Goal: Transaction & Acquisition: Subscribe to service/newsletter

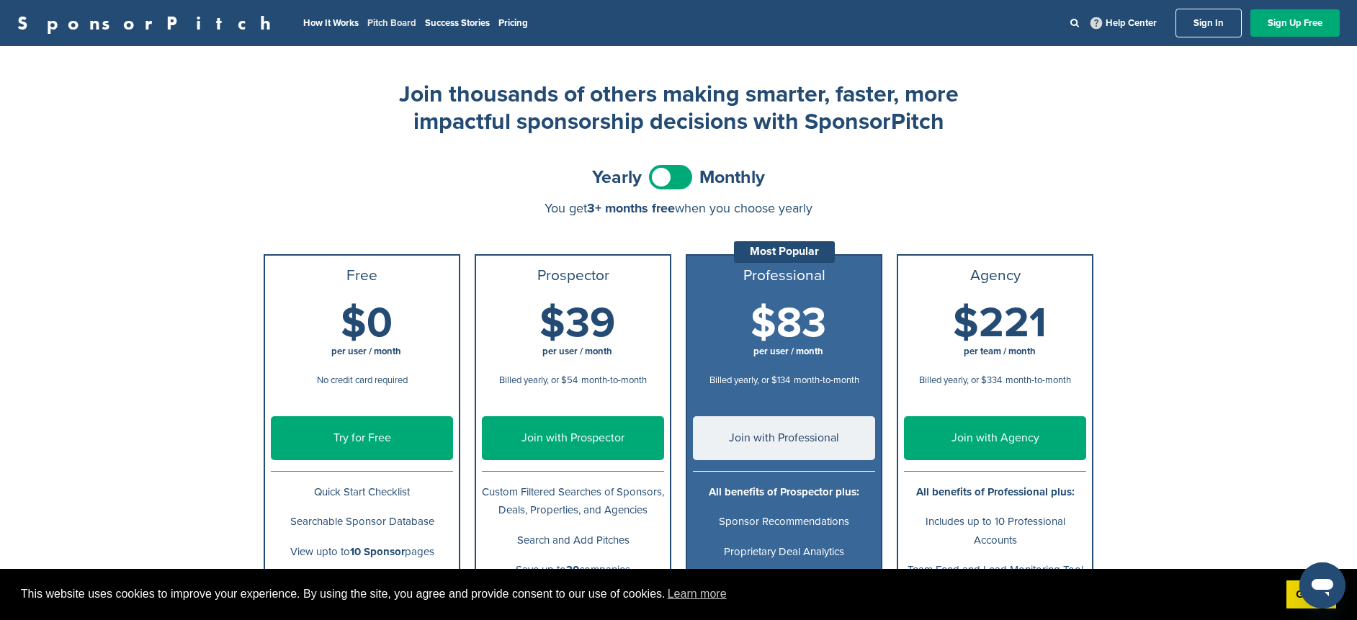
click at [367, 28] on link "Pitch Board" at bounding box center [391, 23] width 49 height 12
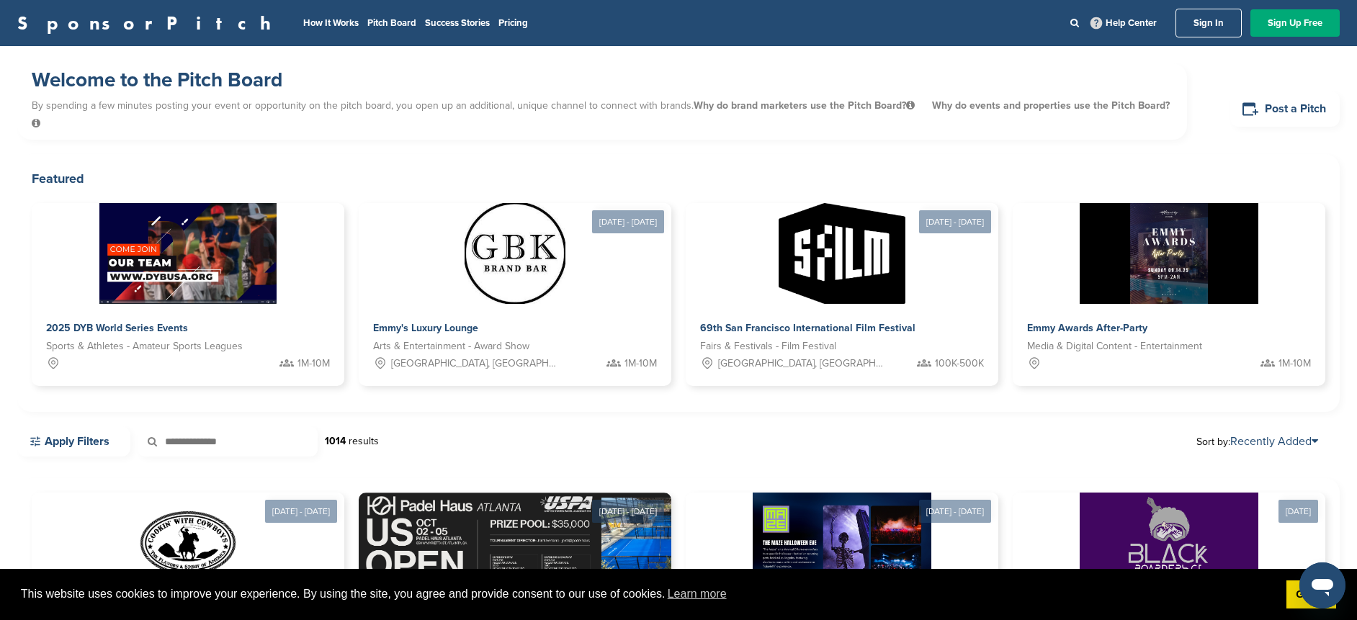
click at [65, 25] on link "SponsorPitch" at bounding box center [148, 23] width 263 height 19
click at [1287, 99] on link "Post a Pitch" at bounding box center [1284, 108] width 109 height 35
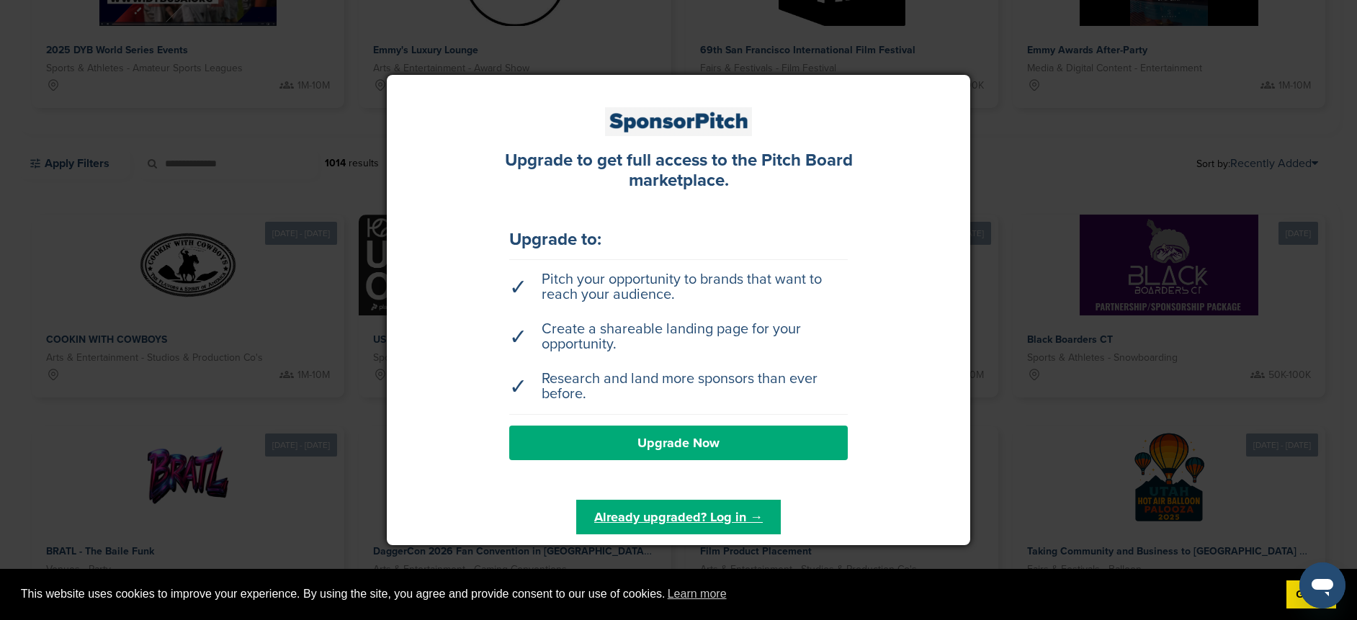
scroll to position [288, 0]
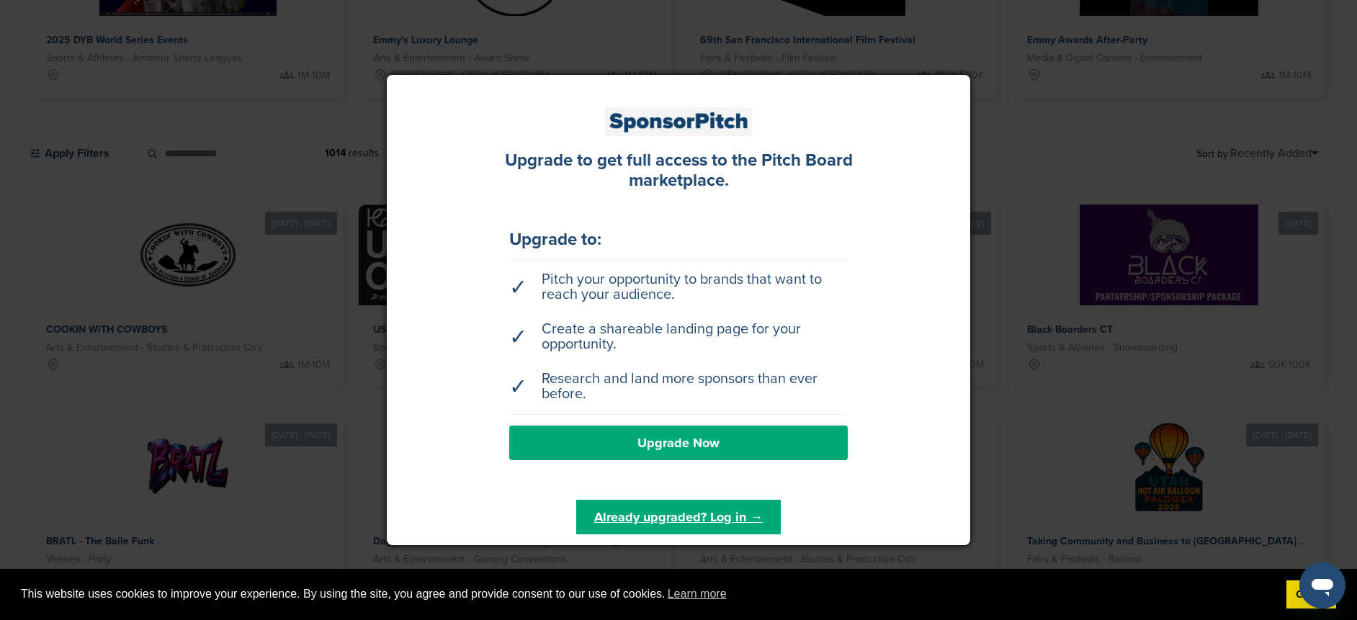
click at [1088, 240] on div at bounding box center [678, 310] width 1357 height 620
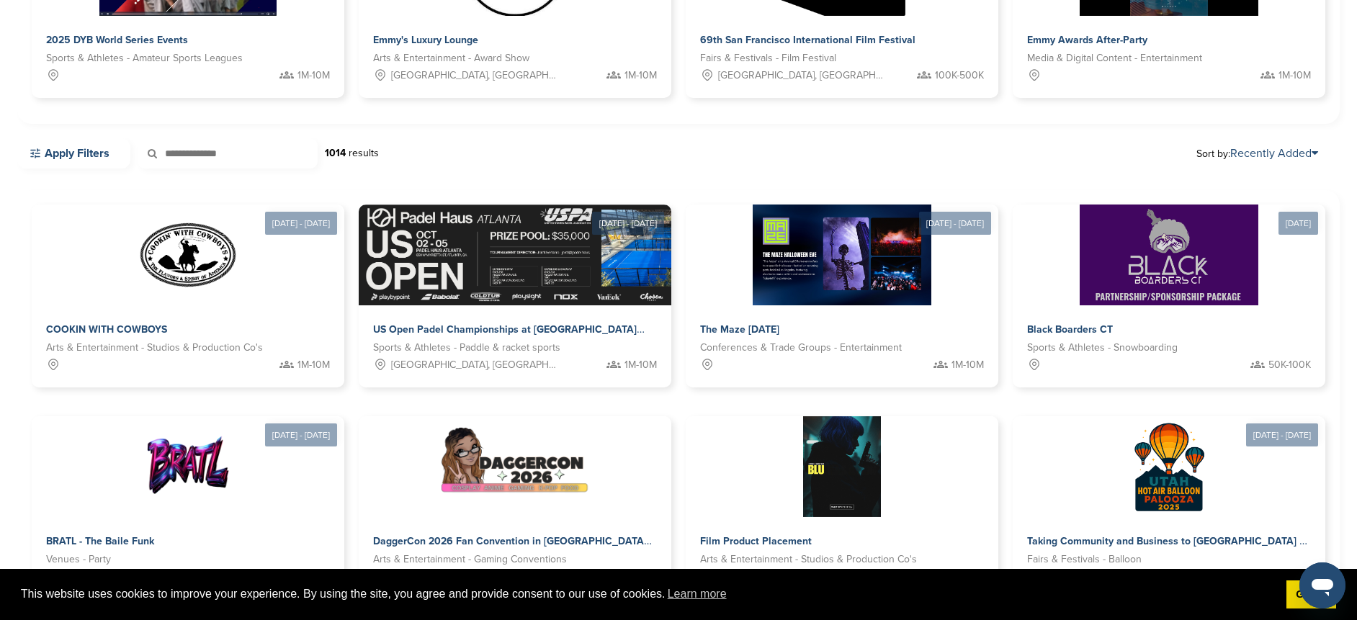
scroll to position [0, 0]
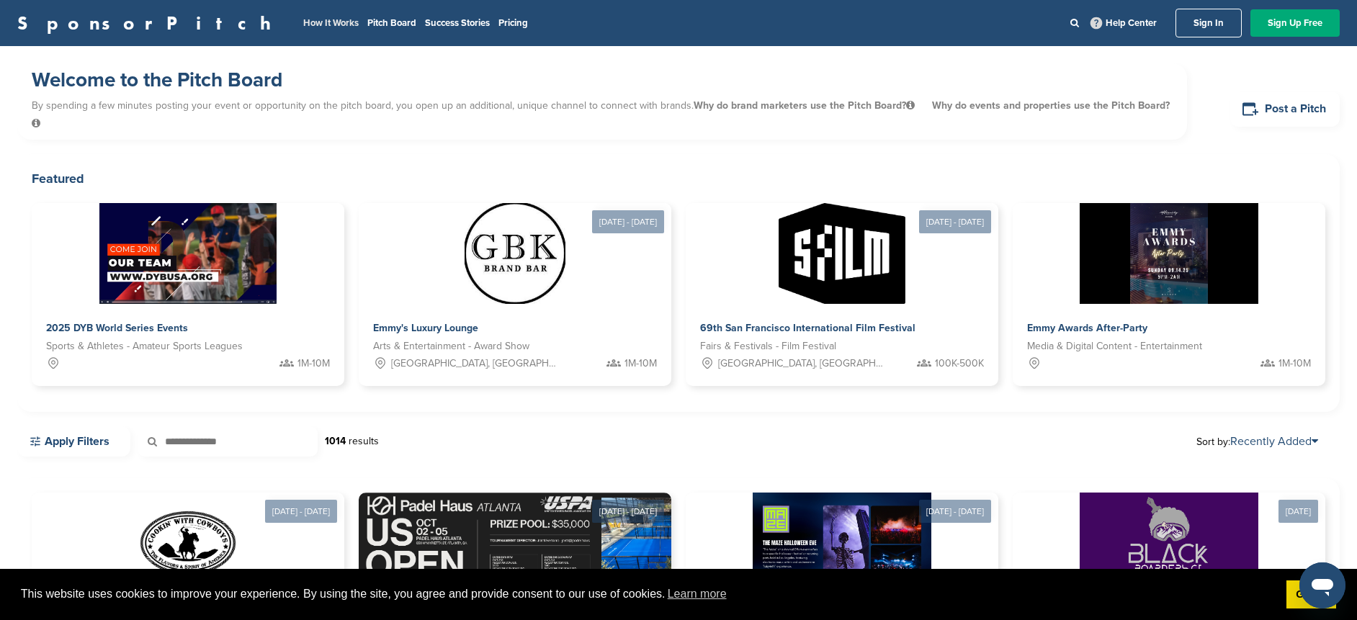
click at [303, 23] on link "How It Works" at bounding box center [330, 23] width 55 height 12
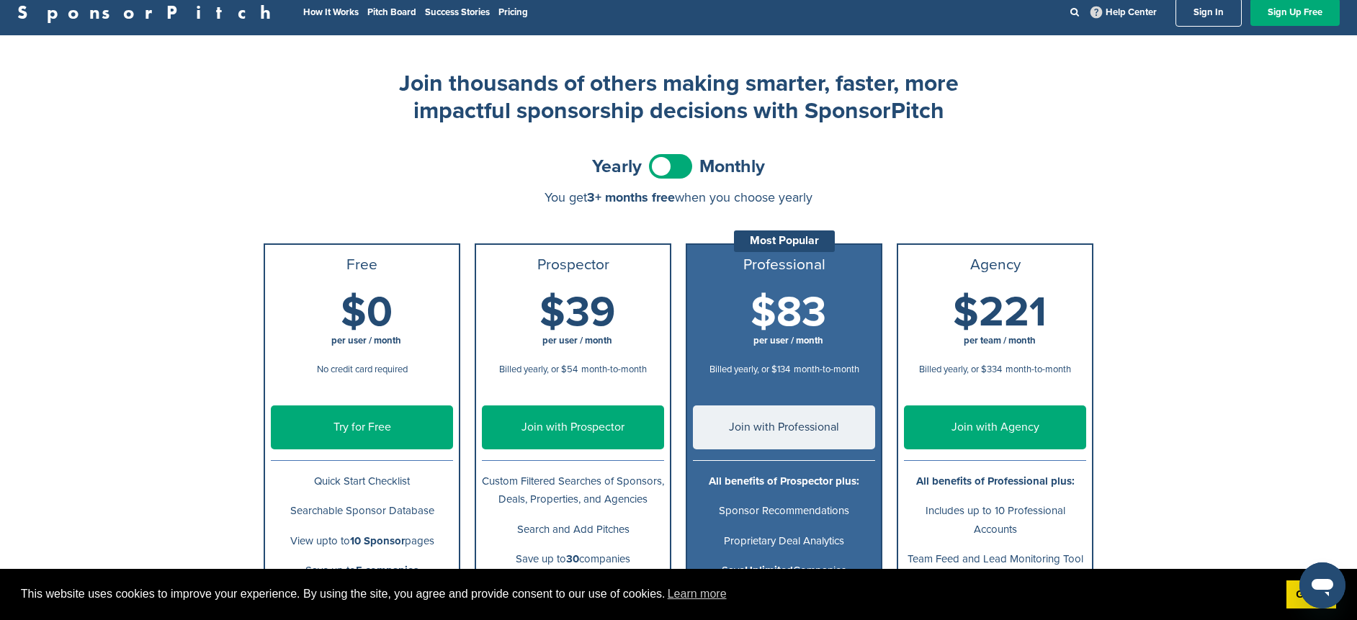
scroll to position [1, 0]
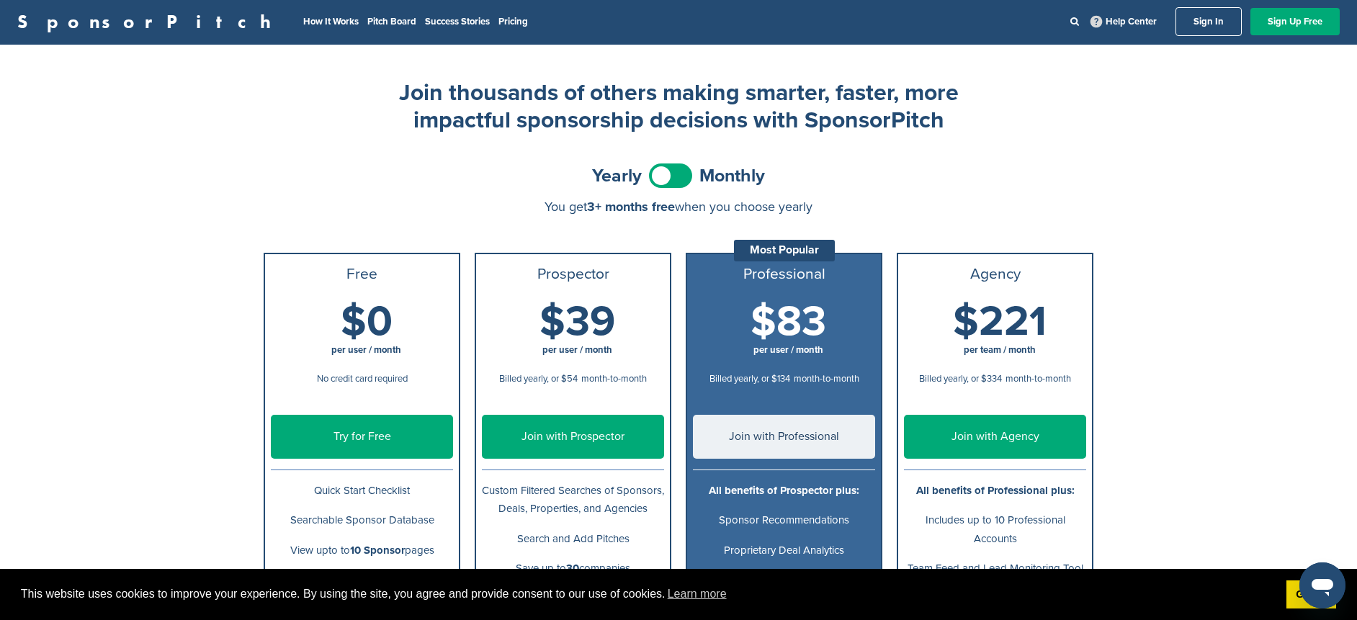
click at [662, 178] on span at bounding box center [670, 175] width 43 height 24
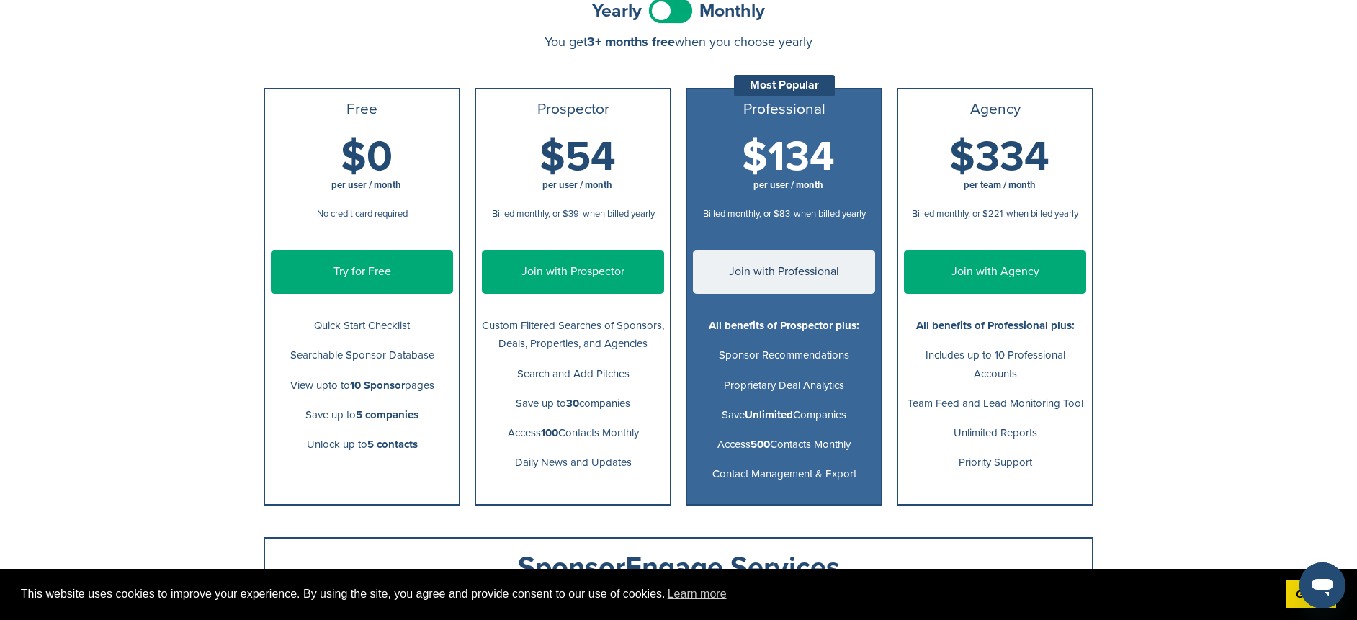
scroll to position [139, 0]
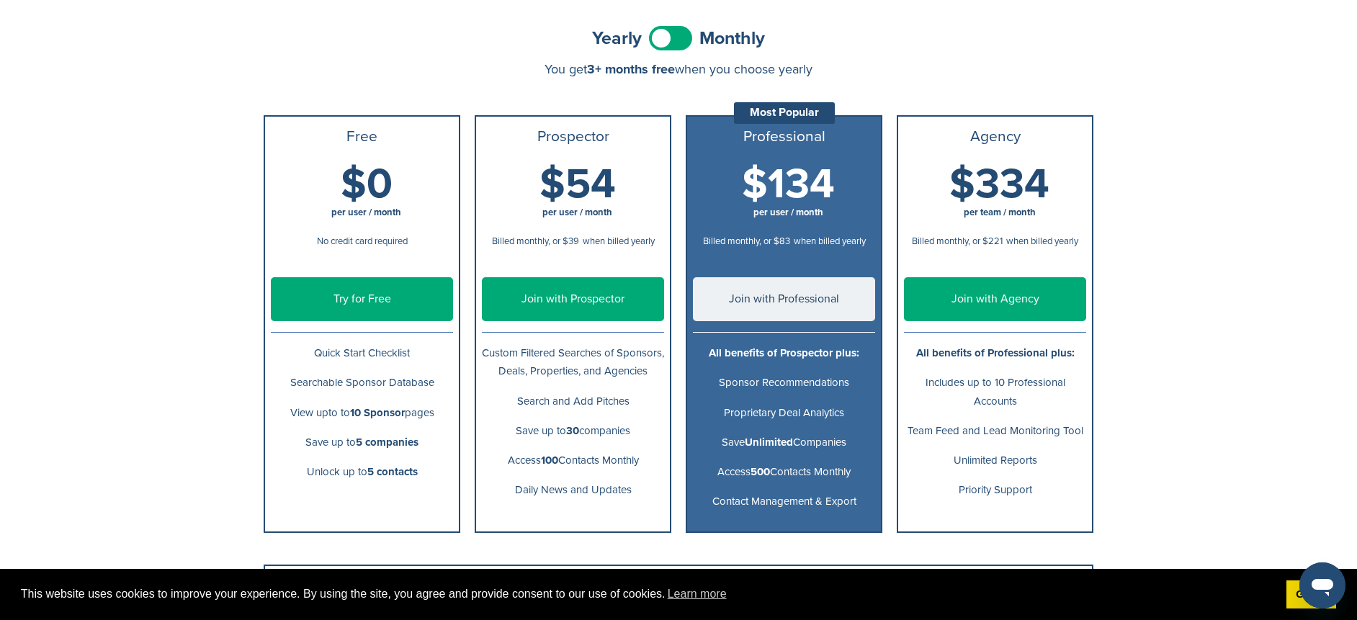
click at [362, 305] on link "Try for Free" at bounding box center [362, 299] width 182 height 44
